Goal: Task Accomplishment & Management: Manage account settings

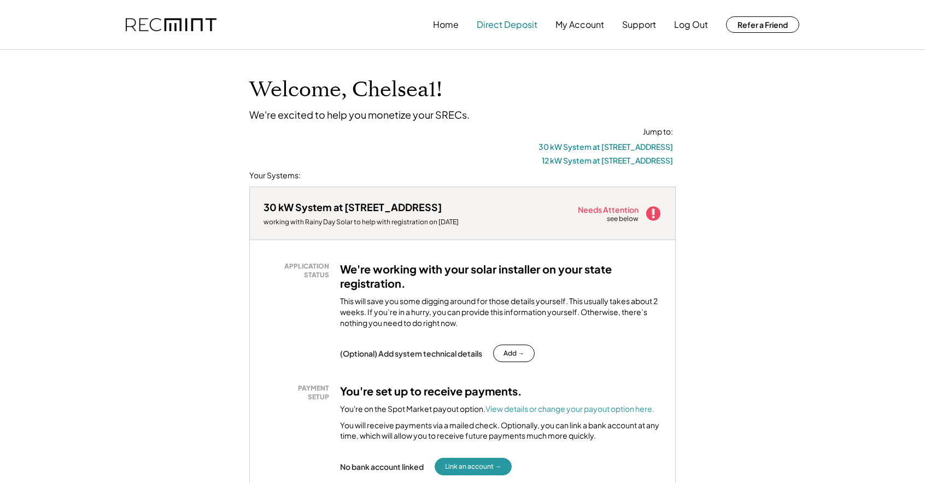
click at [504, 25] on button "Direct Deposit" at bounding box center [507, 25] width 61 height 22
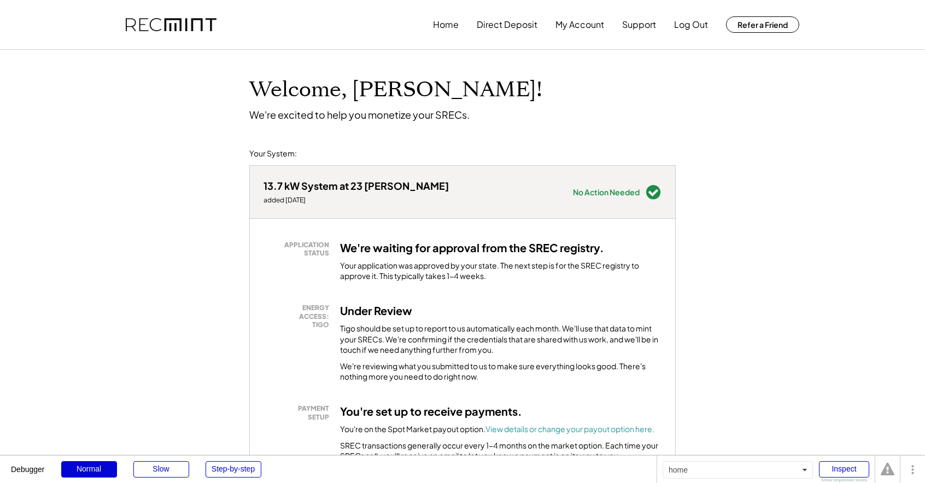
click at [448, 27] on button "Home" at bounding box center [446, 25] width 26 height 22
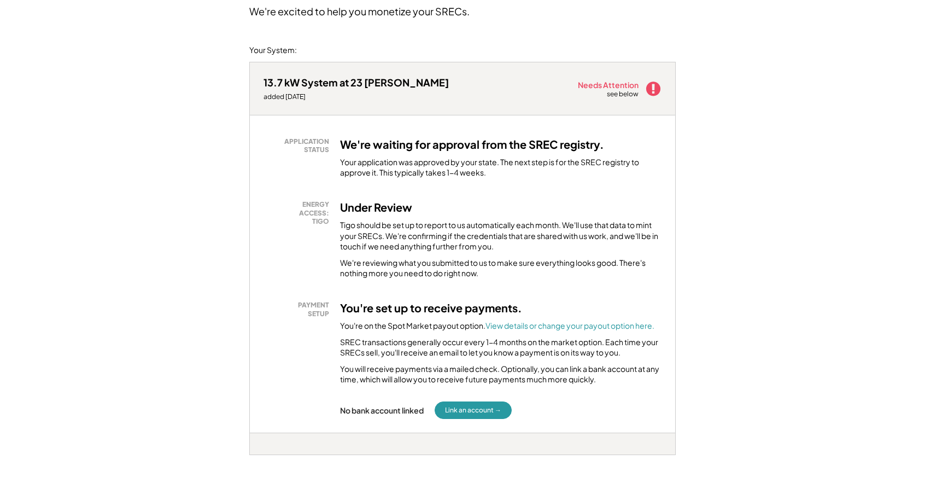
scroll to position [105, 0]
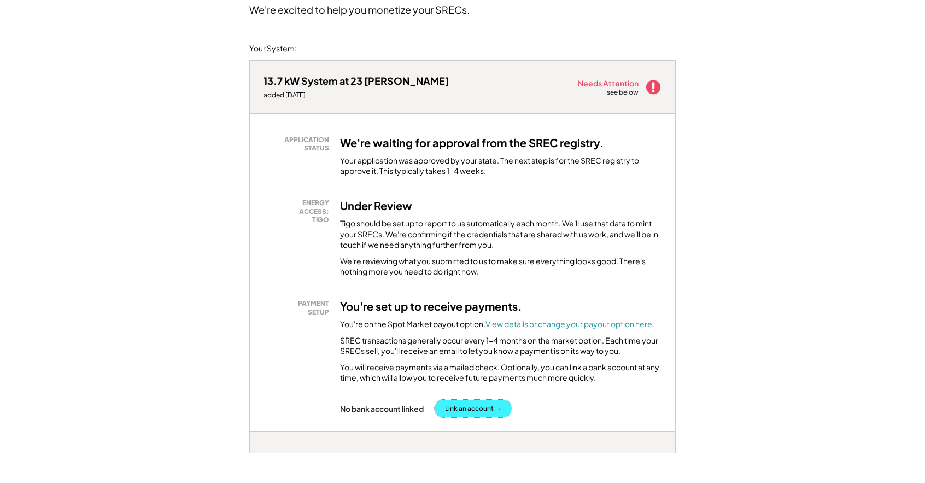
click at [485, 415] on button "Link an account →" at bounding box center [472, 407] width 77 height 17
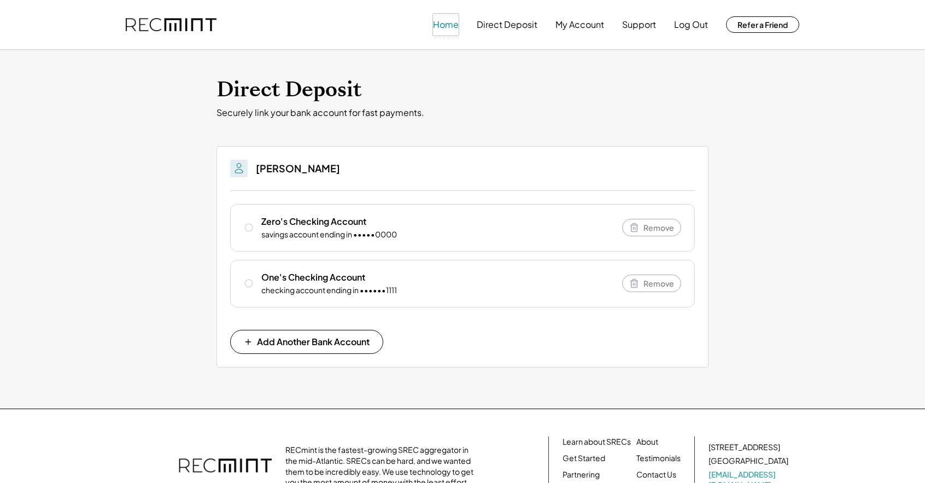
click at [447, 26] on button "Home" at bounding box center [446, 25] width 26 height 22
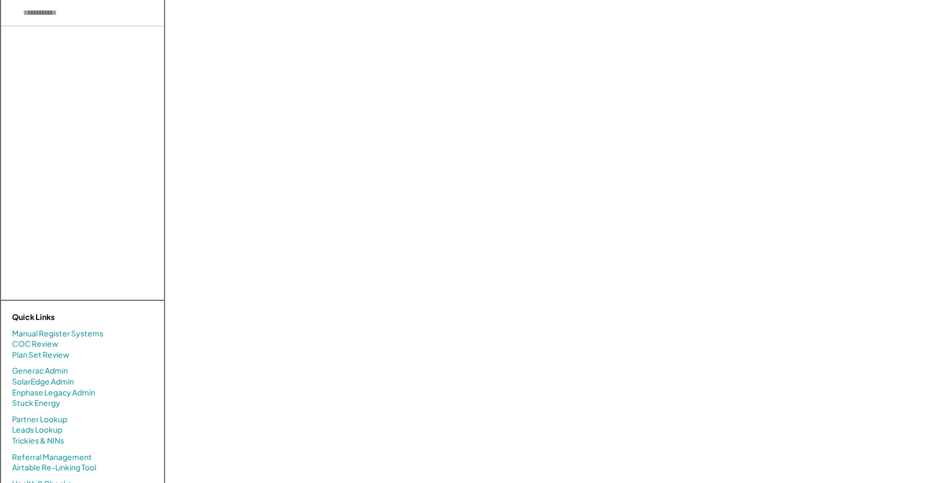
click at [38, 12] on input "input" at bounding box center [82, 13] width 163 height 26
drag, startPoint x: 65, startPoint y: 19, endPoint x: -19, endPoint y: 1, distance: 86.1
click at [0, 1] on html "There are no results. Quick Links Manual Register Systems COC Review Plan Set R…" at bounding box center [462, 241] width 925 height 483
paste input "**********"
type input "**********"
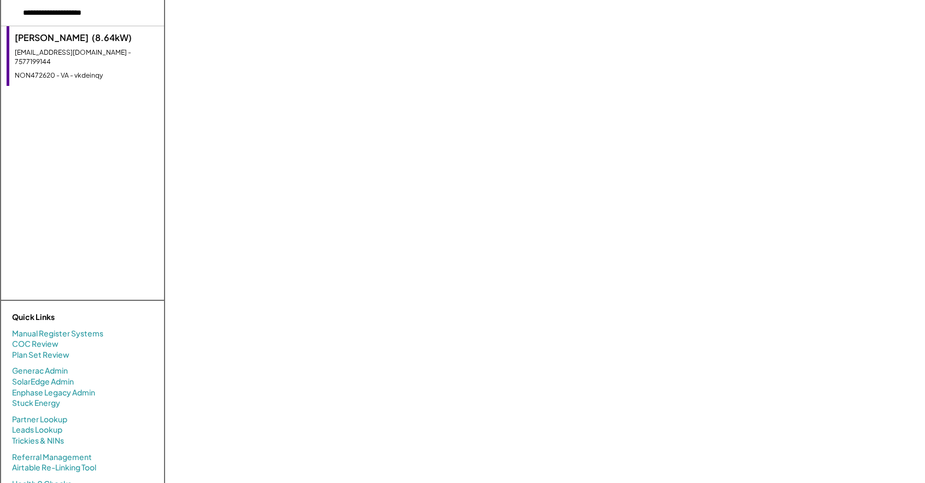
click at [70, 48] on div "[EMAIL_ADDRESS][DOMAIN_NAME] - 7577199144" at bounding box center [87, 57] width 144 height 19
select select "**********"
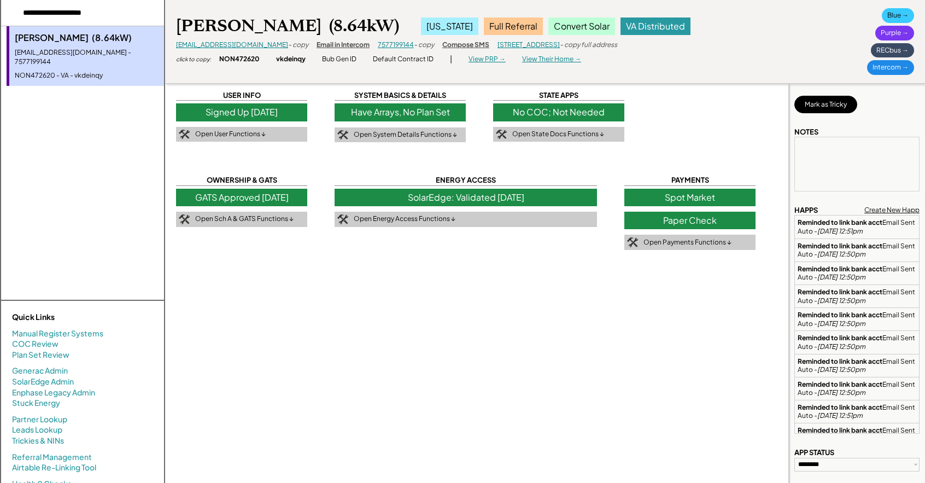
click at [700, 224] on div "Paper Check" at bounding box center [689, 219] width 131 height 17
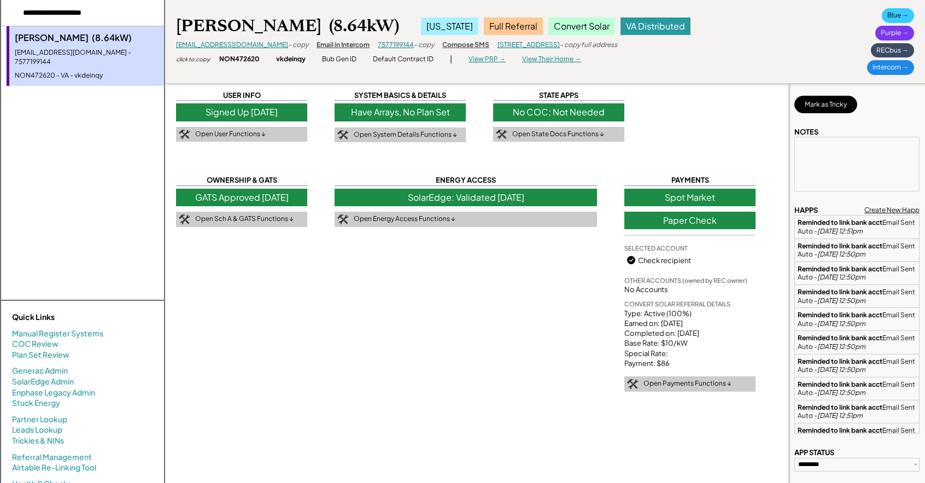
click at [683, 215] on div "Paper Check" at bounding box center [689, 219] width 131 height 17
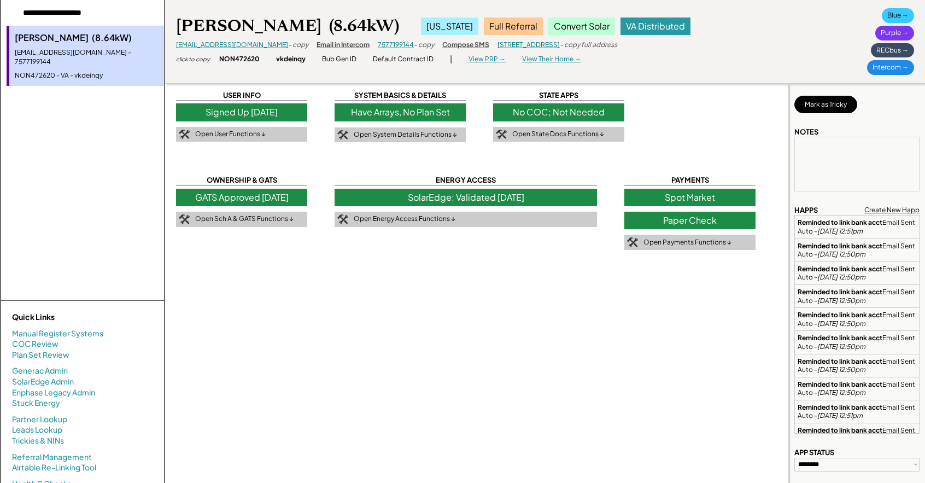
click at [683, 215] on div "Paper Check" at bounding box center [689, 219] width 131 height 17
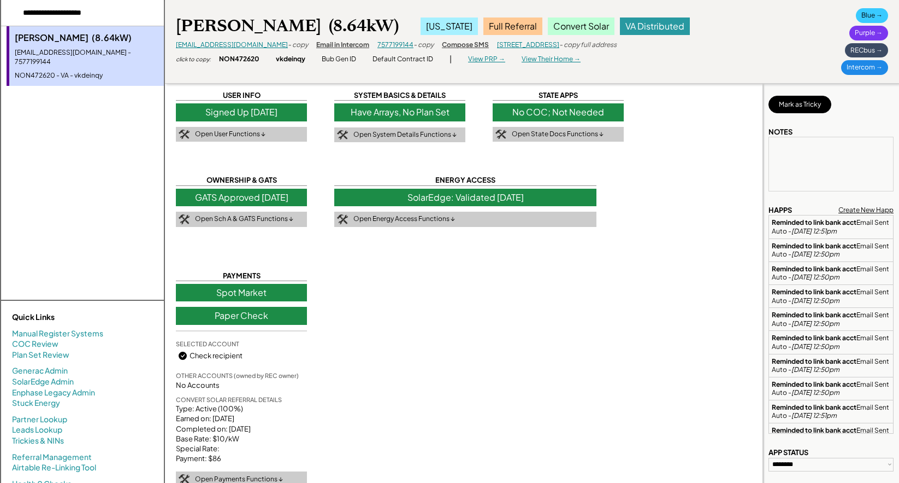
click at [418, 396] on div "USER INFO Signed Up 12/17/23 Open User Functions ↓ SYSTEM BASICS & DETAILS Have…" at bounding box center [469, 262] width 587 height 525
click at [228, 315] on div "Paper Check" at bounding box center [241, 315] width 131 height 17
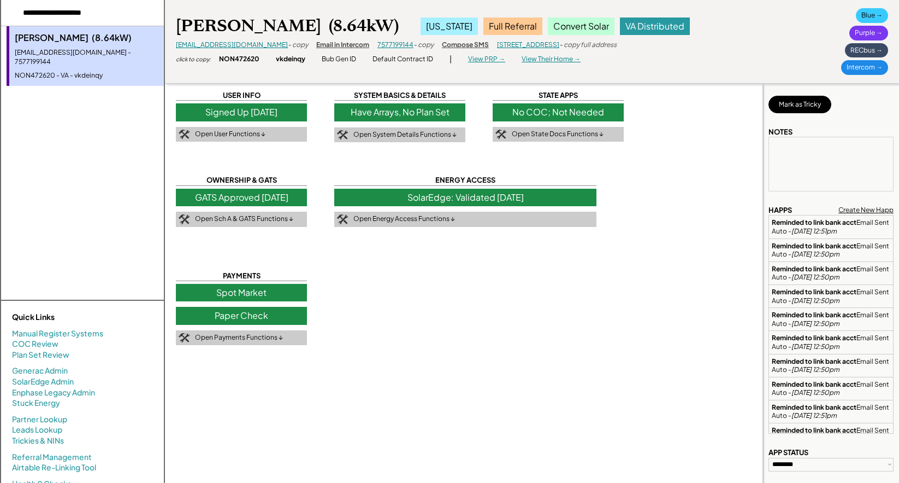
click at [255, 320] on div "Paper Check" at bounding box center [241, 315] width 131 height 17
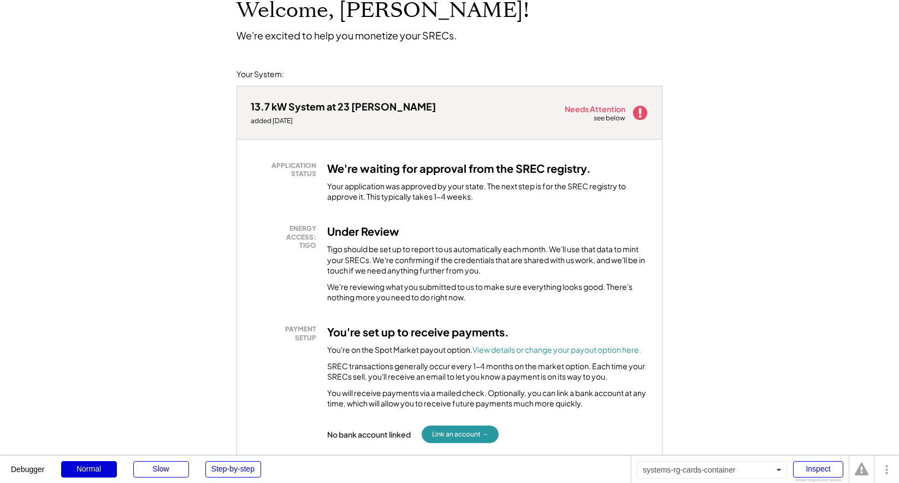
scroll to position [82, 0]
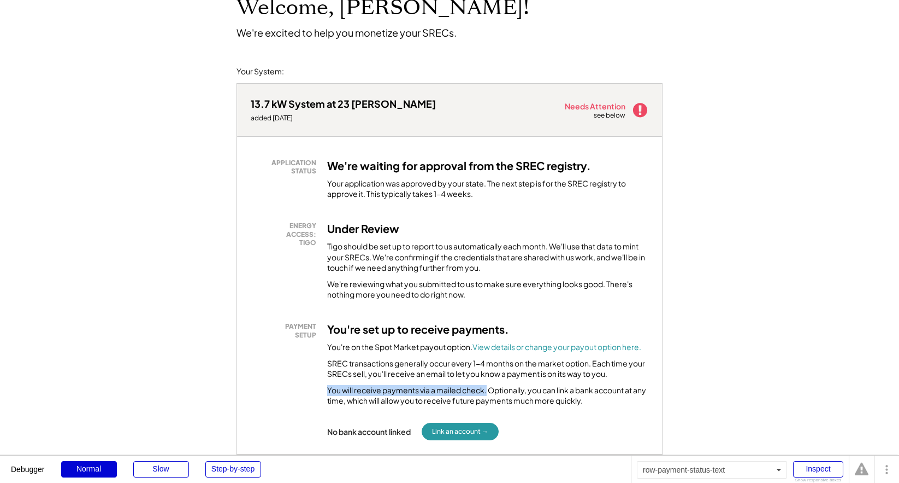
drag, startPoint x: 487, startPoint y: 390, endPoint x: 309, endPoint y: 389, distance: 178.7
click at [309, 389] on div "PAYMENT SETUP You're set up to receive payments. You're on the Spot Market payo…" at bounding box center [450, 364] width 398 height 84
click at [453, 437] on button "Link an account →" at bounding box center [460, 430] width 77 height 17
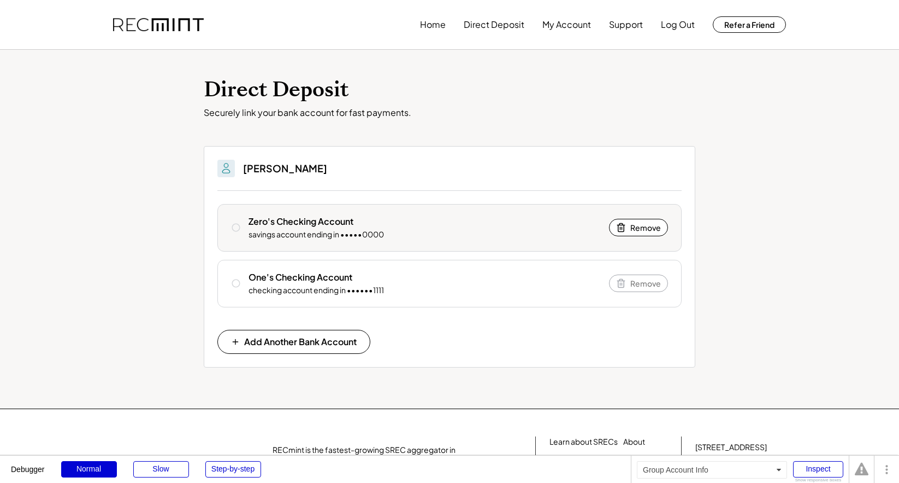
click at [260, 231] on div "savings account ending in •••••0000" at bounding box center [317, 234] width 136 height 11
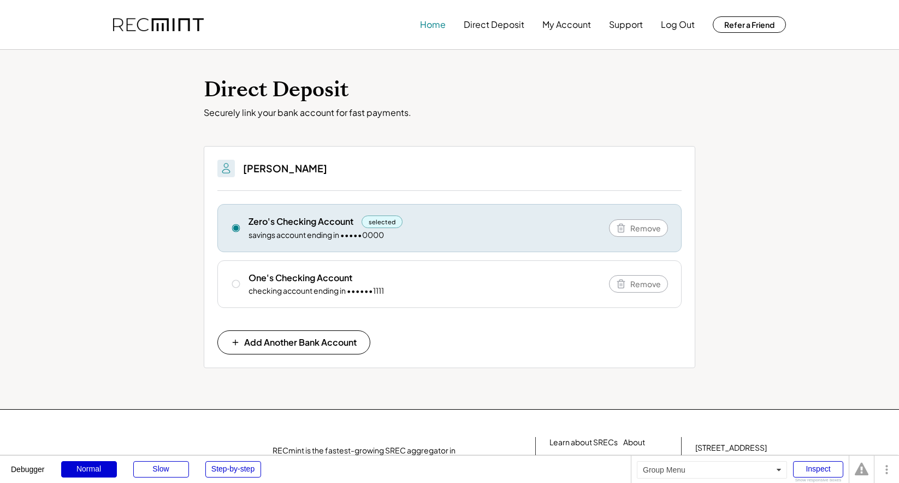
click at [432, 28] on button "Home" at bounding box center [433, 25] width 26 height 22
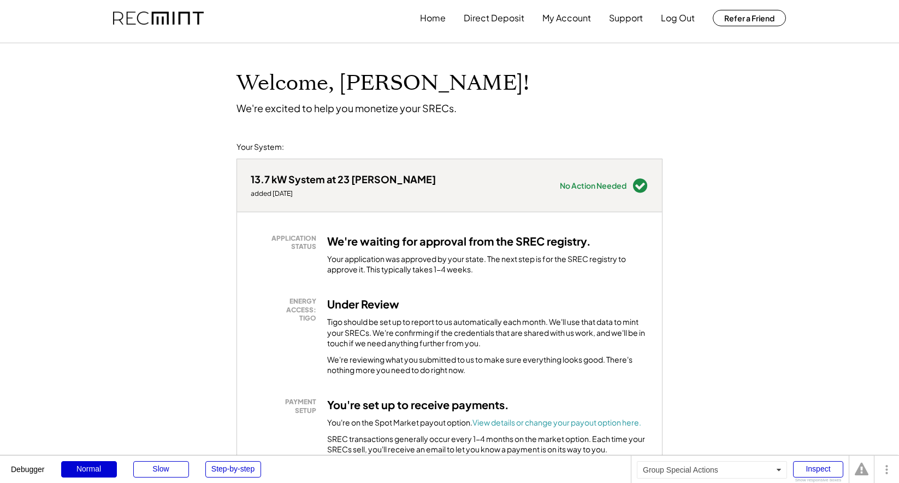
scroll to position [8, 0]
